Goal: Transaction & Acquisition: Purchase product/service

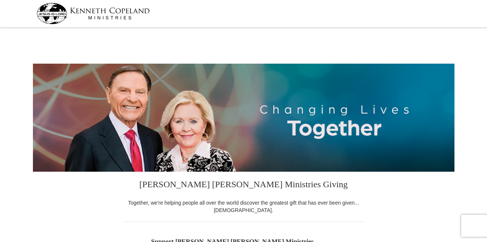
select select "MO"
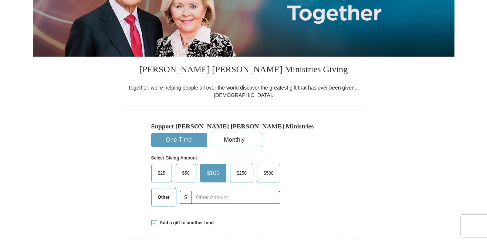
scroll to position [133, 0]
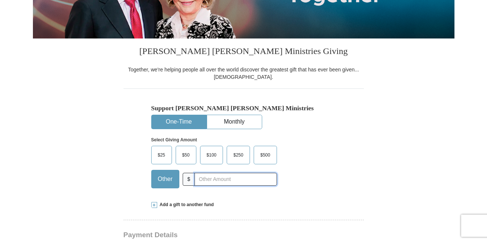
click at [218, 179] on input "text" at bounding box center [236, 179] width 82 height 13
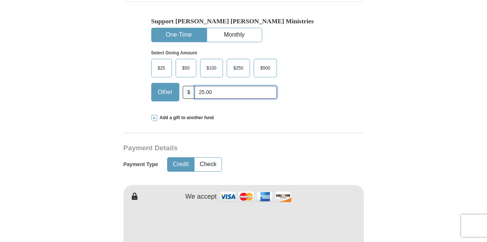
scroll to position [222, 0]
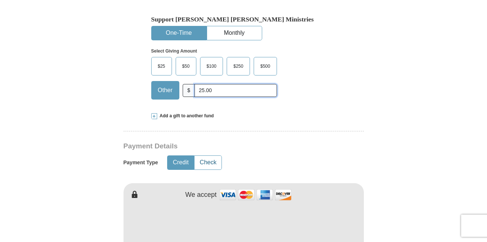
type input "25.00"
click at [213, 163] on button "Check" at bounding box center [208, 163] width 27 height 14
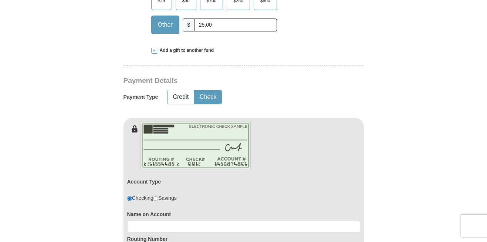
scroll to position [355, 0]
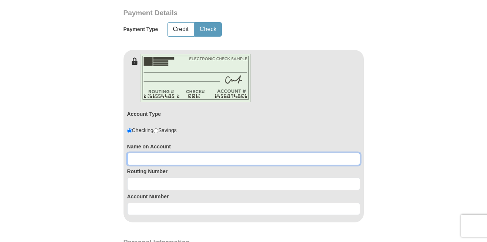
click at [180, 155] on input at bounding box center [243, 159] width 233 height 13
drag, startPoint x: 180, startPoint y: 155, endPoint x: 429, endPoint y: 143, distance: 249.2
click at [430, 145] on form "[PERSON_NAME] [PERSON_NAME] Ministries Giving Together, we're helping people al…" at bounding box center [244, 122] width 422 height 895
type input "h"
type input "[PERSON_NAME]"
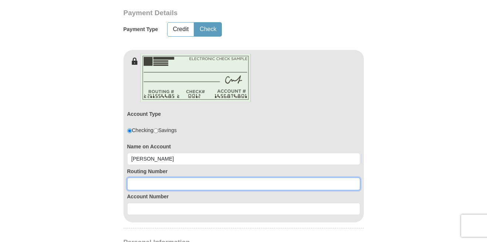
click at [177, 185] on input at bounding box center [243, 184] width 233 height 13
type input "086500634"
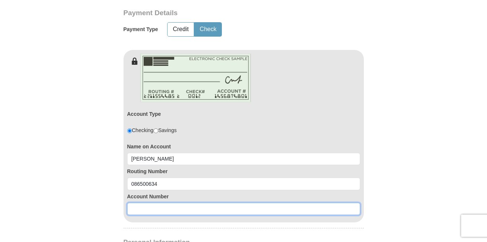
click at [173, 209] on input at bounding box center [243, 209] width 233 height 13
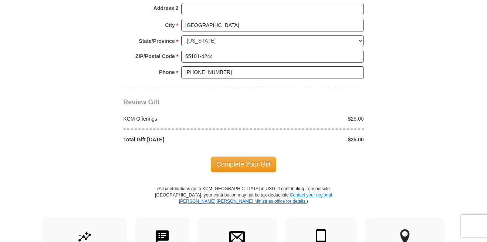
scroll to position [710, 0]
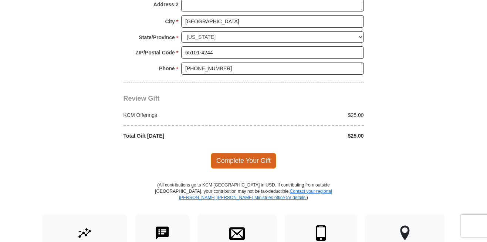
type input "1003208"
click at [255, 162] on span "Complete Your Gift" at bounding box center [243, 161] width 65 height 16
